Goal: Understand process/instructions

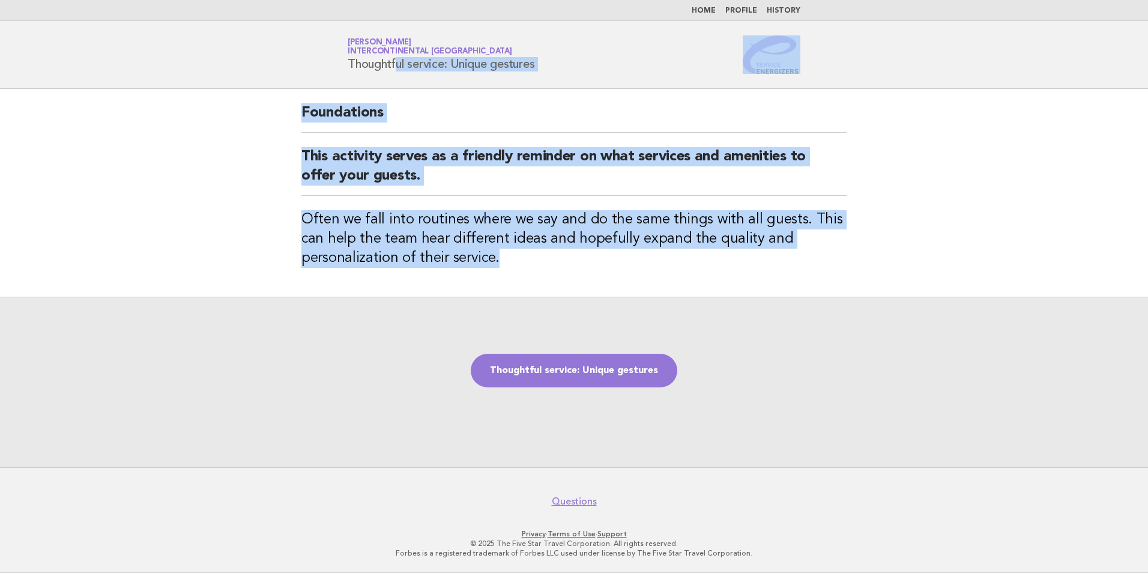
drag, startPoint x: 505, startPoint y: 268, endPoint x: 341, endPoint y: 67, distance: 259.5
click at [341, 67] on body "Home Profile History Service Energizers [PERSON_NAME] InterContinental [GEOGRAP…" at bounding box center [574, 286] width 1148 height 573
copy body "Thoughtful service: Unique gestures Foundations This activity serves as a frien…"
click at [609, 378] on link "Thoughtful service: Unique gestures" at bounding box center [574, 371] width 207 height 34
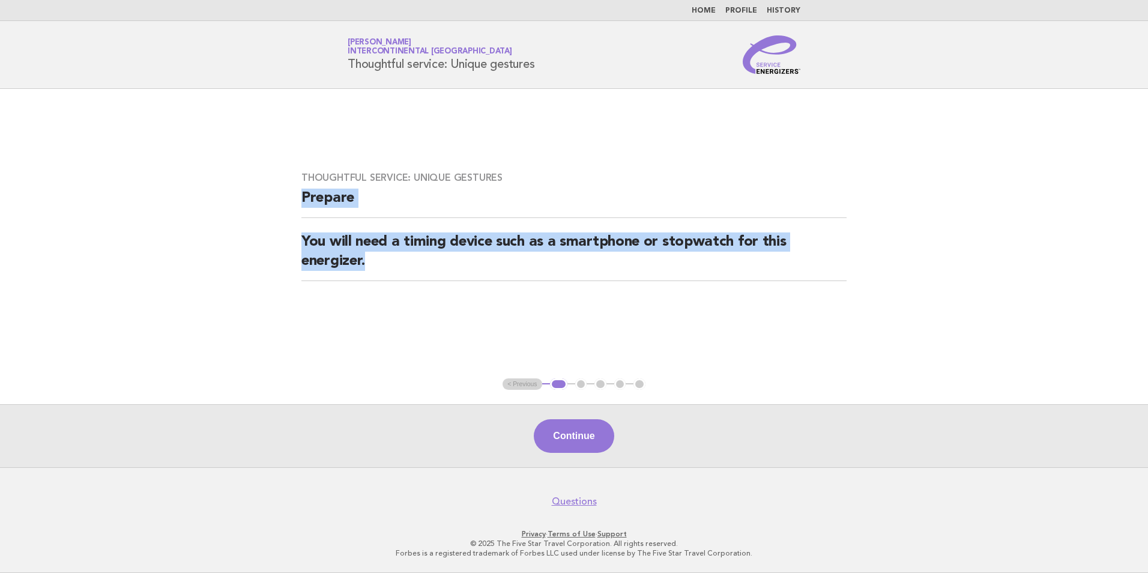
drag, startPoint x: 434, startPoint y: 292, endPoint x: 299, endPoint y: 188, distance: 170.9
click at [299, 188] on div "Thoughtful service: Unique gestures Prepare You will need a timing device such …" at bounding box center [574, 233] width 574 height 153
drag, startPoint x: 299, startPoint y: 188, endPoint x: 434, endPoint y: 195, distance: 135.9
click at [456, 203] on h2 "Prepare" at bounding box center [574, 203] width 545 height 29
drag, startPoint x: 385, startPoint y: 264, endPoint x: 299, endPoint y: 165, distance: 130.7
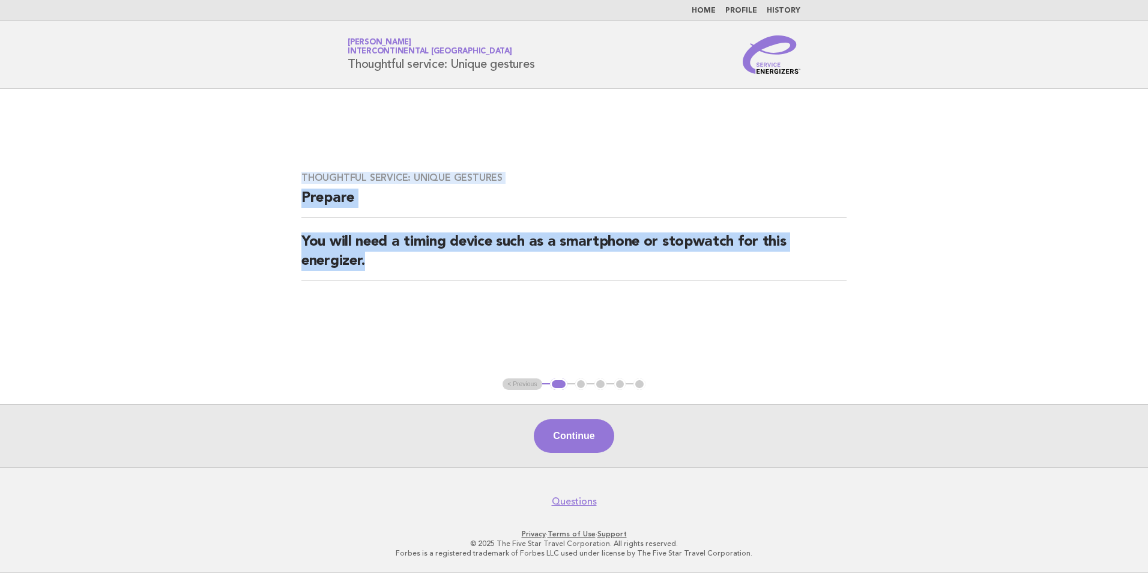
click at [299, 165] on div "Thoughtful service: Unique gestures Prepare You will need a timing device such …" at bounding box center [574, 233] width 574 height 153
copy div "Thoughtful service: Unique gestures Prepare You will need a timing device such …"
click at [579, 435] on button "Continue" at bounding box center [574, 436] width 80 height 34
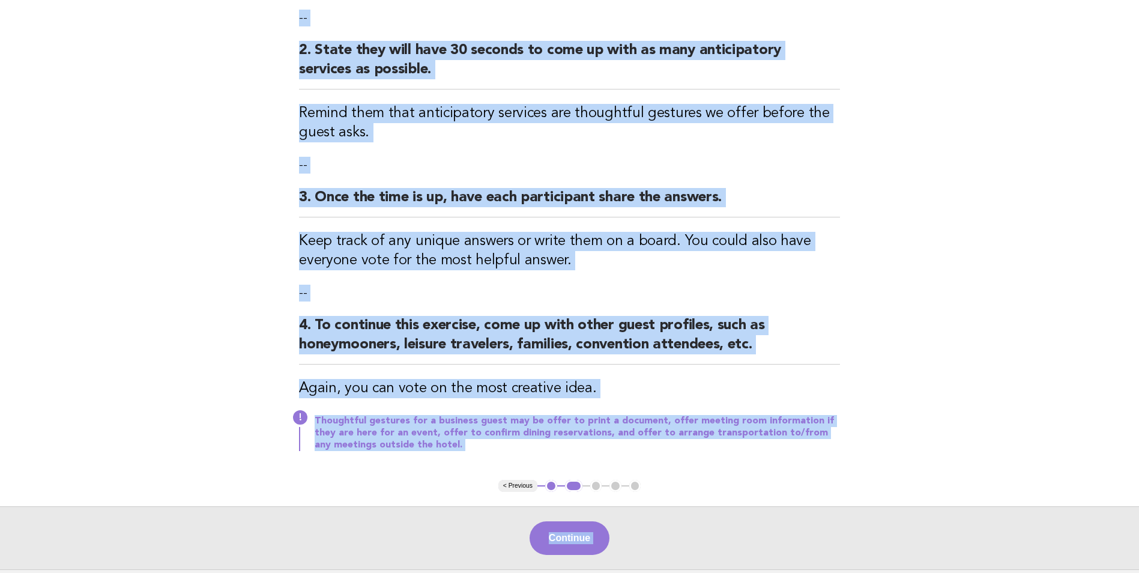
scroll to position [353, 0]
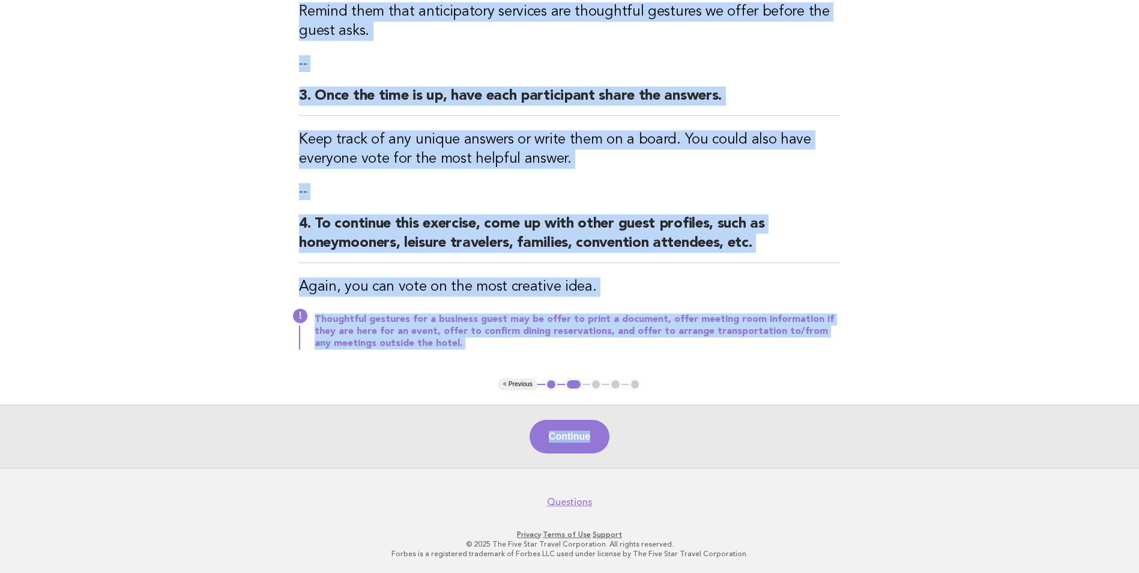
drag, startPoint x: 289, startPoint y: 126, endPoint x: 648, endPoint y: 414, distance: 460.1
click at [648, 414] on main "Thoughtful service: Unique gestures Activity 1. Have the group form a circle. E…" at bounding box center [569, 102] width 1139 height 732
copy main "Activity 1. Have the group form a circle. Explain that for the sake of this exe…"
click at [590, 439] on button "Continue" at bounding box center [570, 437] width 80 height 34
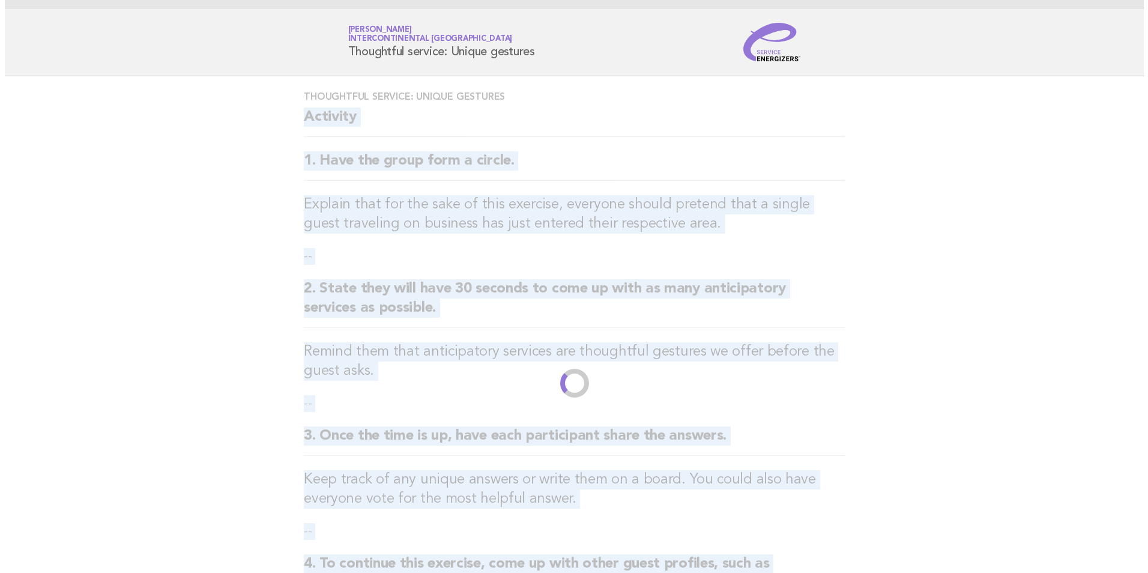
scroll to position [0, 0]
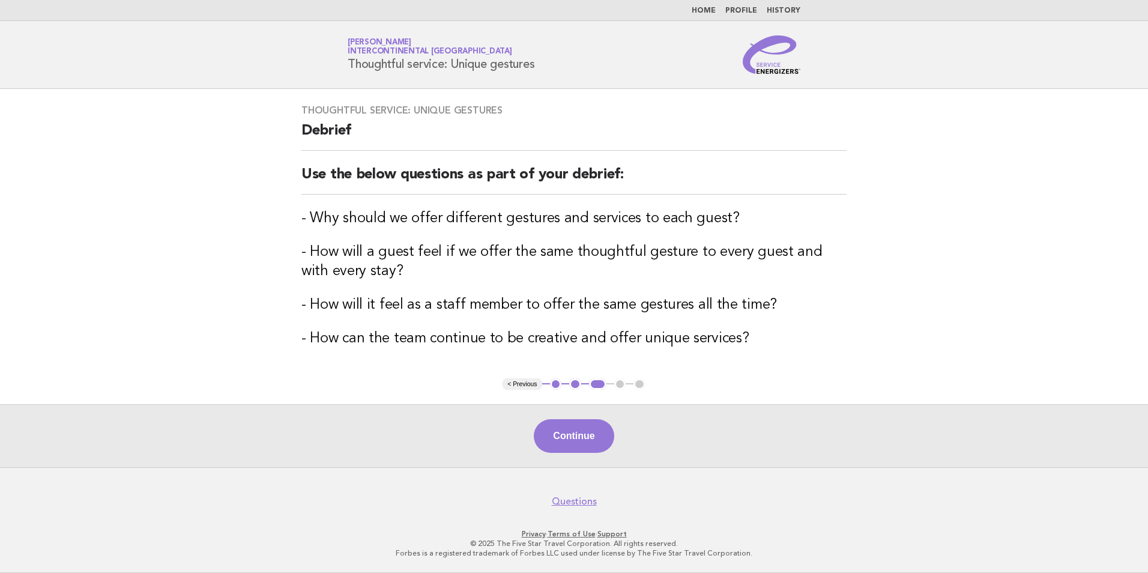
click at [790, 403] on main "Thoughtful service: Unique gestures Debrief Use the below questions as part of …" at bounding box center [574, 278] width 1148 height 378
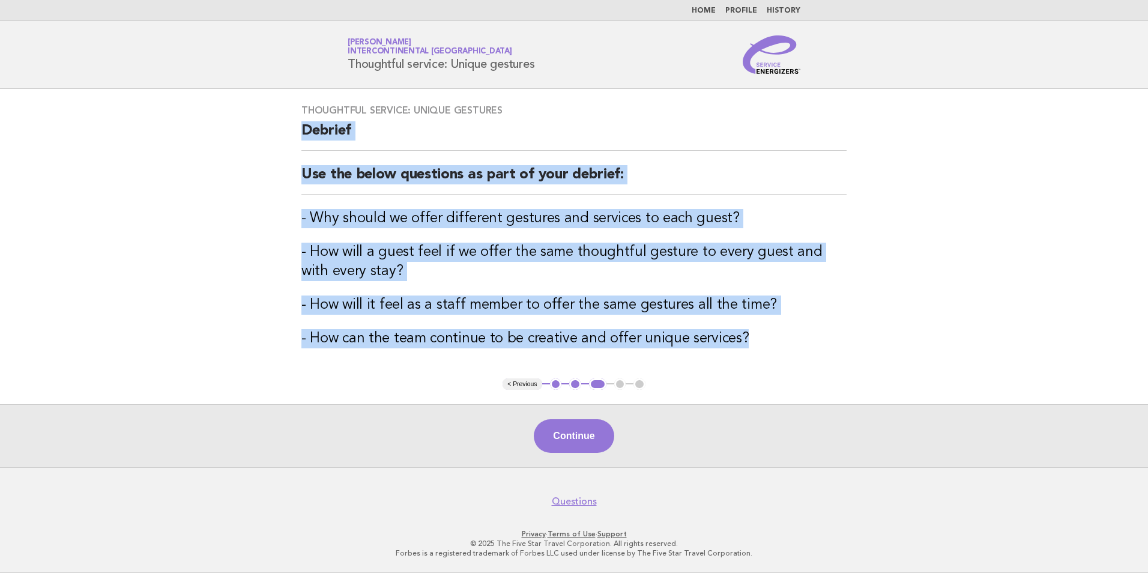
drag, startPoint x: 559, startPoint y: 301, endPoint x: 295, endPoint y: 138, distance: 310.2
click at [295, 138] on div "Thoughtful service: Unique gestures Debrief Use the below questions as part of …" at bounding box center [574, 233] width 574 height 287
copy div "Debrief Use the below questions as part of your debrief: - Why should we offer …"
click at [585, 438] on button "Continue" at bounding box center [574, 436] width 80 height 34
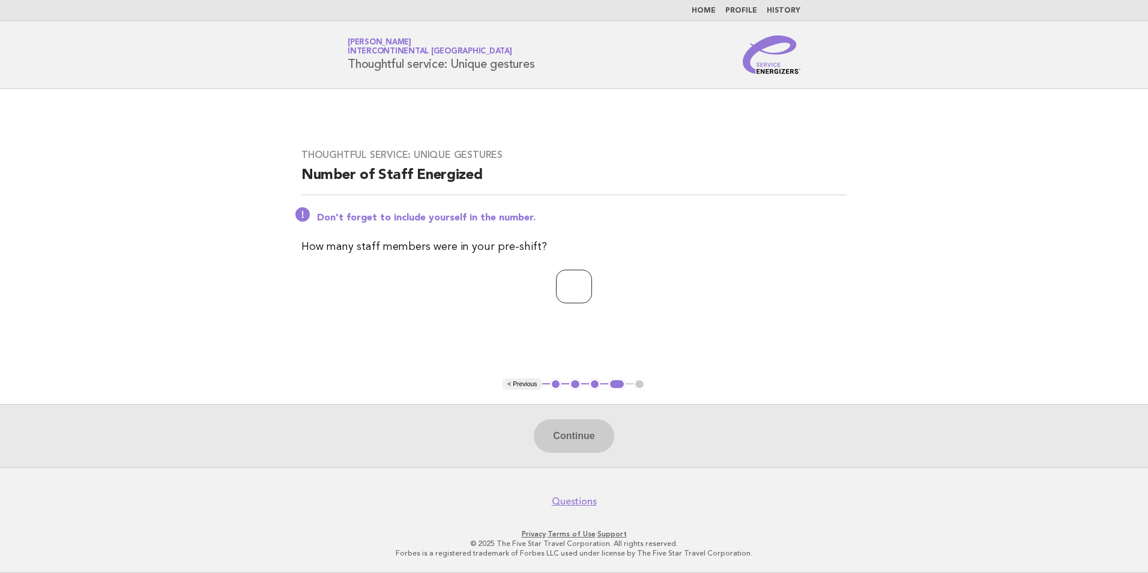
click at [571, 297] on input "number" at bounding box center [574, 287] width 36 height 34
type input "**"
click at [586, 431] on button "Continue" at bounding box center [574, 436] width 80 height 34
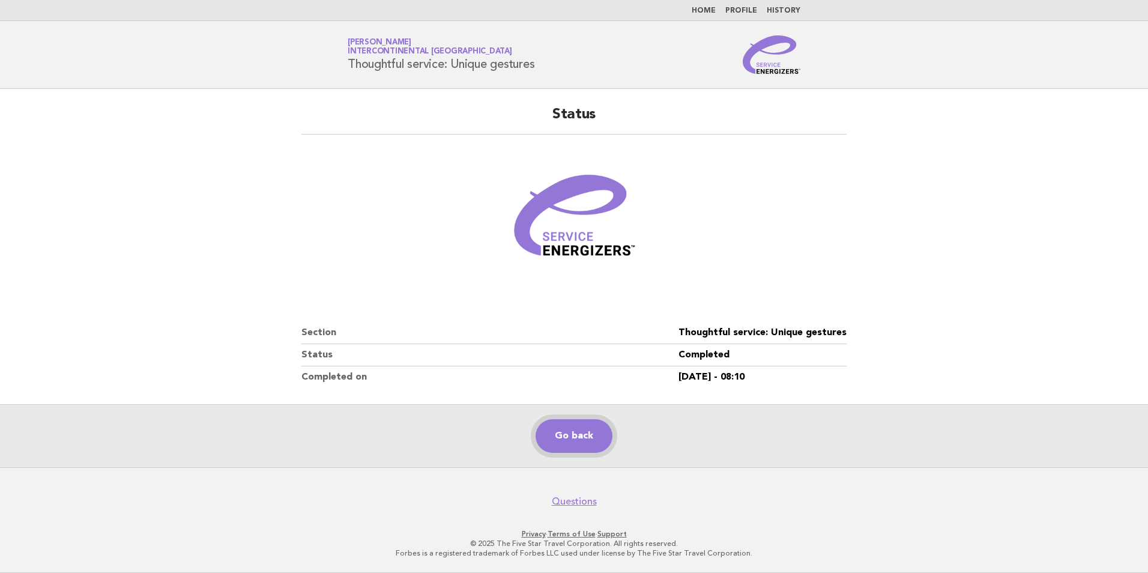
click at [572, 435] on link "Go back" at bounding box center [574, 436] width 77 height 34
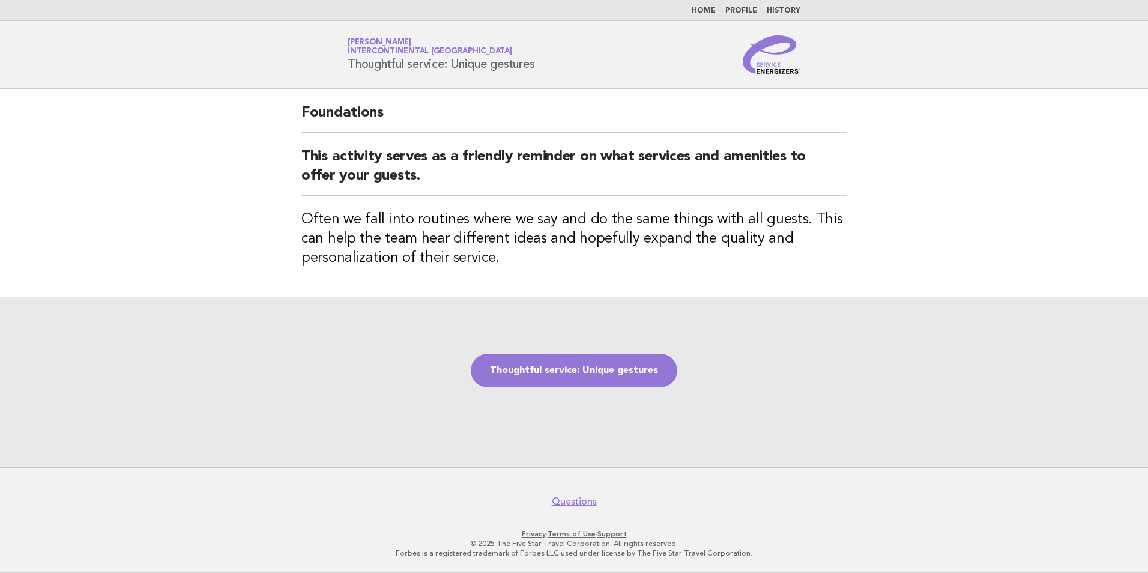
click at [712, 10] on link "Home" at bounding box center [704, 10] width 24 height 7
